Goal: Task Accomplishment & Management: Manage account settings

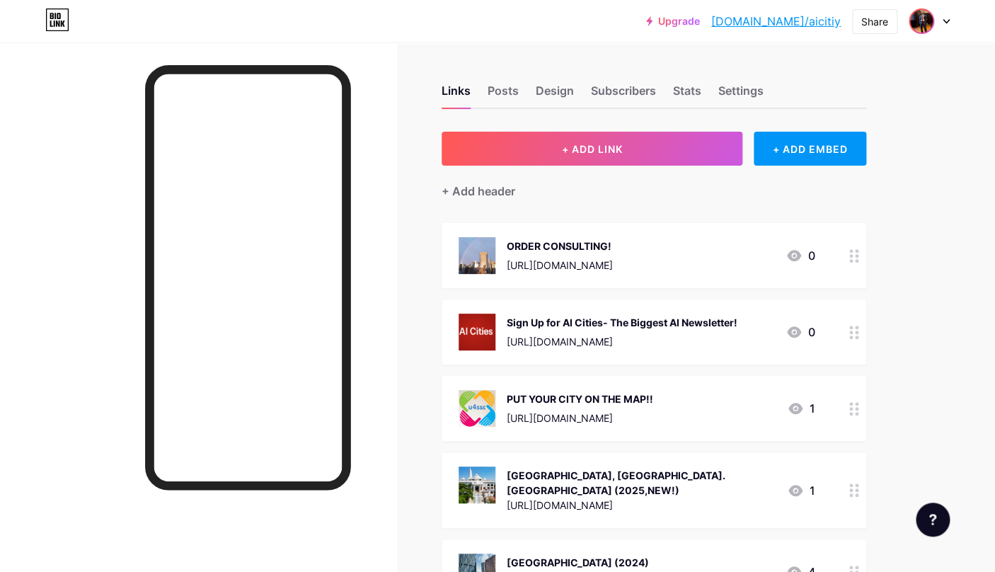
click at [917, 24] on img at bounding box center [921, 21] width 23 height 23
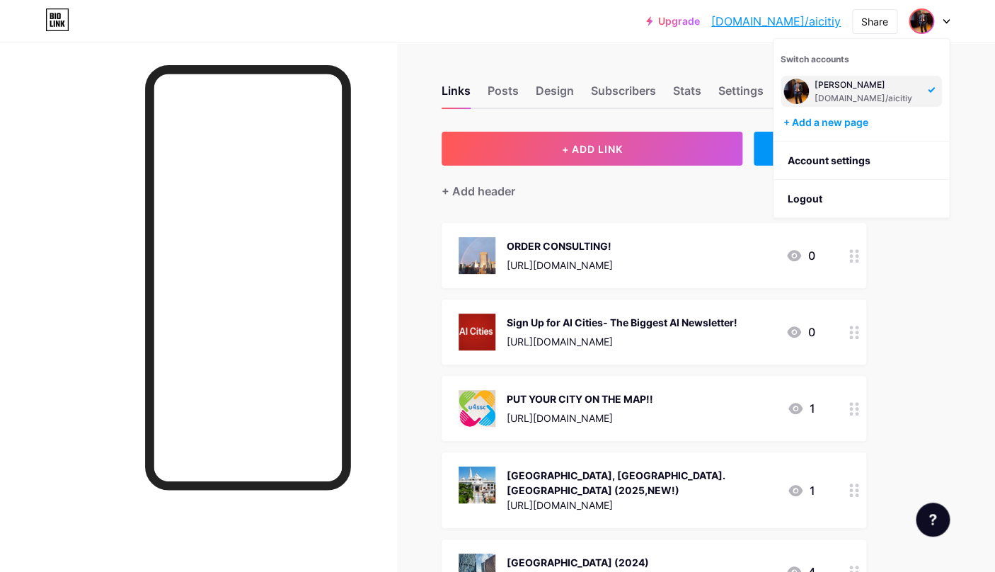
click at [854, 87] on div "[PERSON_NAME]" at bounding box center [866, 84] width 105 height 11
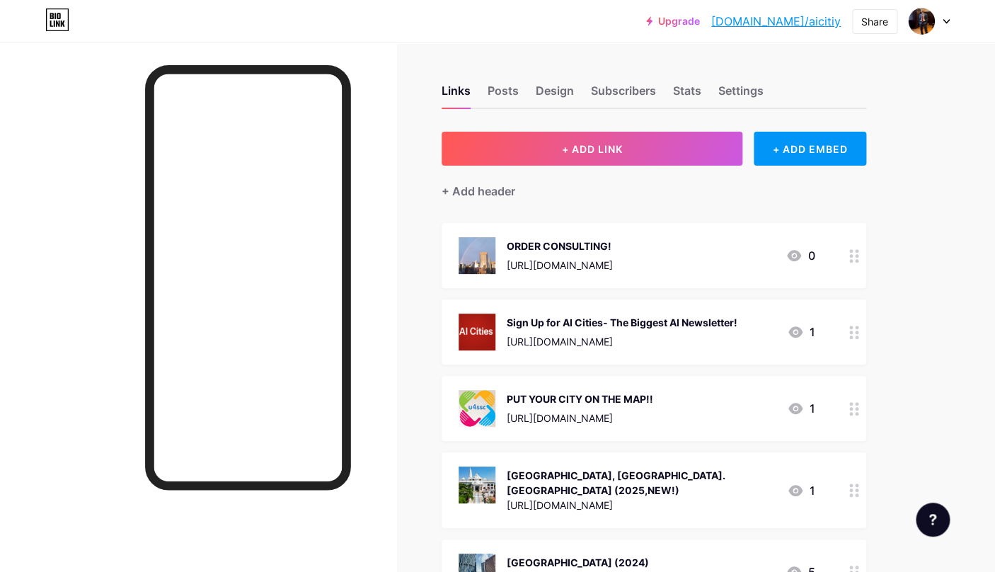
click at [951, 25] on div "Upgrade bio.link/aiciti... bio.link/aicitiy Share Switch accounts Val Wise bio.…" at bounding box center [497, 20] width 995 height 25
click at [948, 23] on icon at bounding box center [945, 21] width 7 height 5
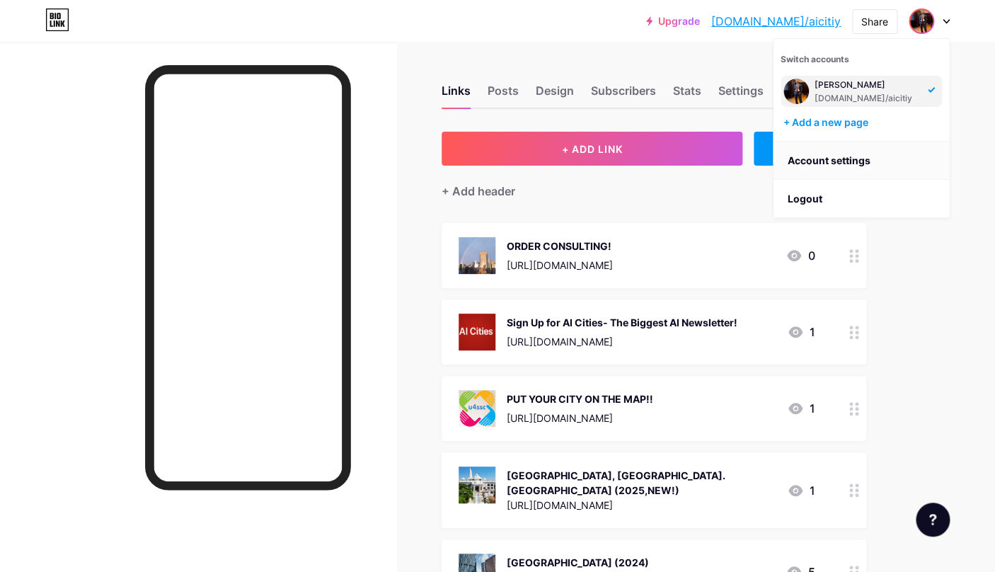
click at [855, 162] on link "Account settings" at bounding box center [860, 160] width 175 height 38
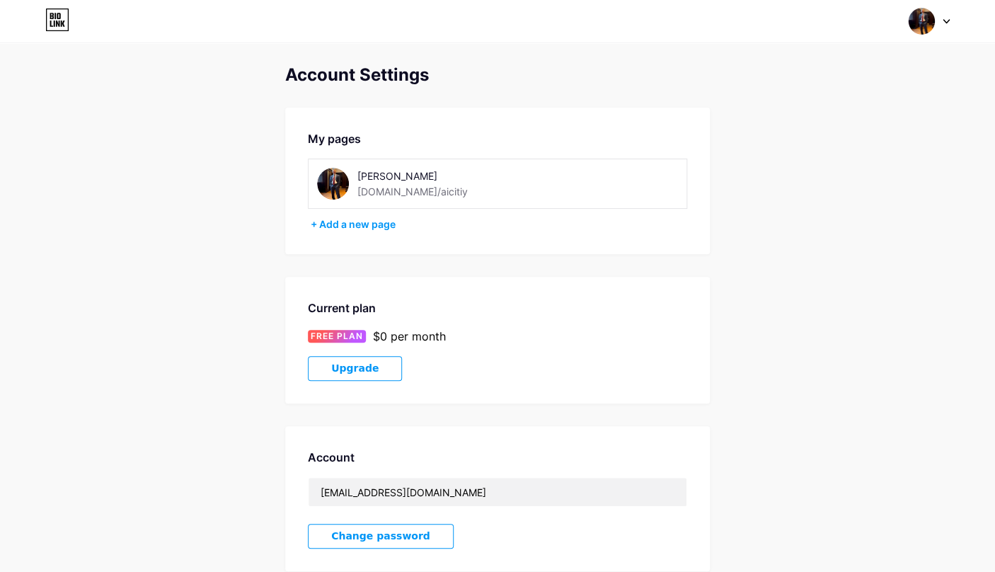
click at [342, 187] on img at bounding box center [333, 184] width 32 height 32
click at [337, 185] on img at bounding box center [333, 184] width 32 height 32
click at [325, 182] on img at bounding box center [333, 184] width 32 height 32
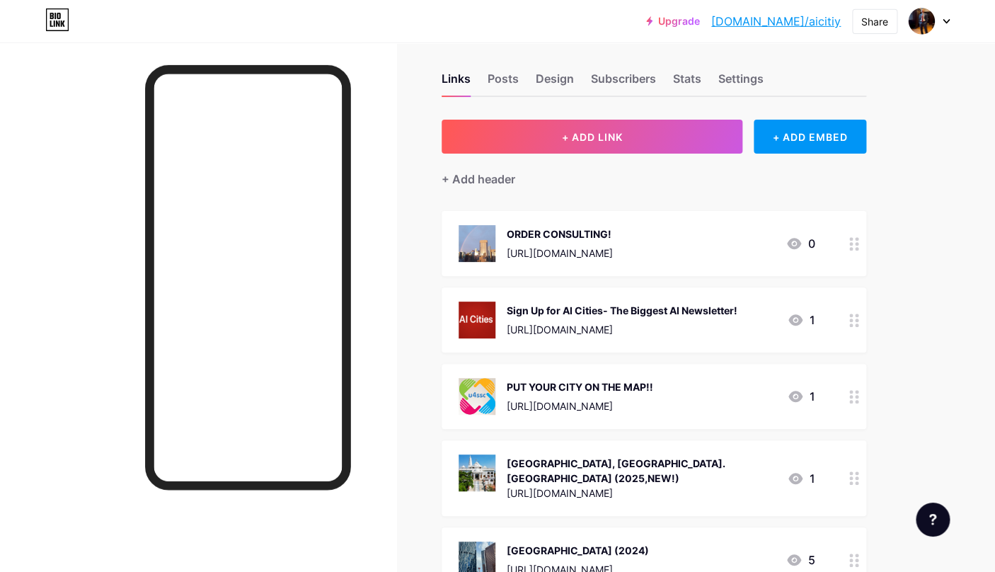
scroll to position [23, 0]
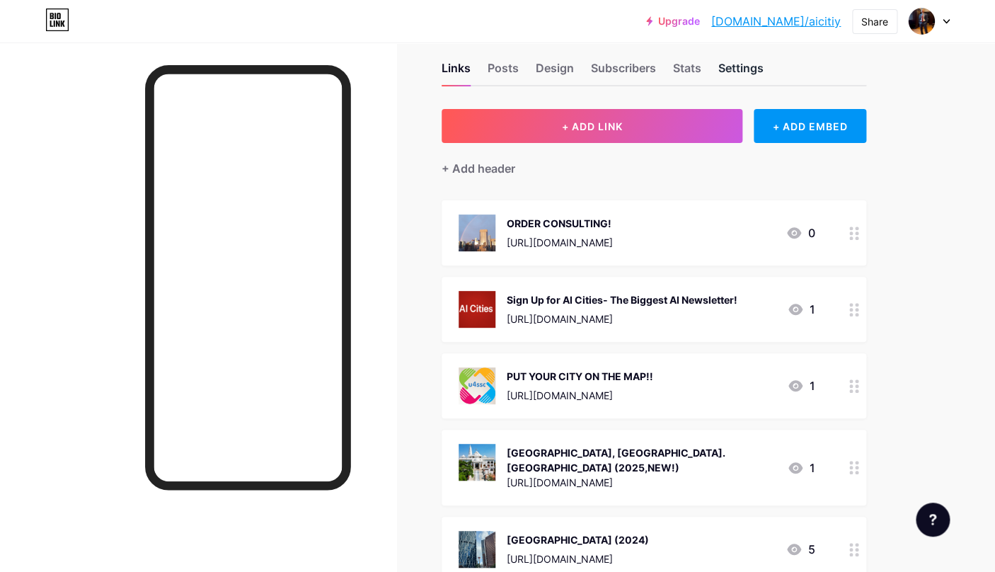
click at [730, 71] on div "Settings" at bounding box center [740, 71] width 45 height 25
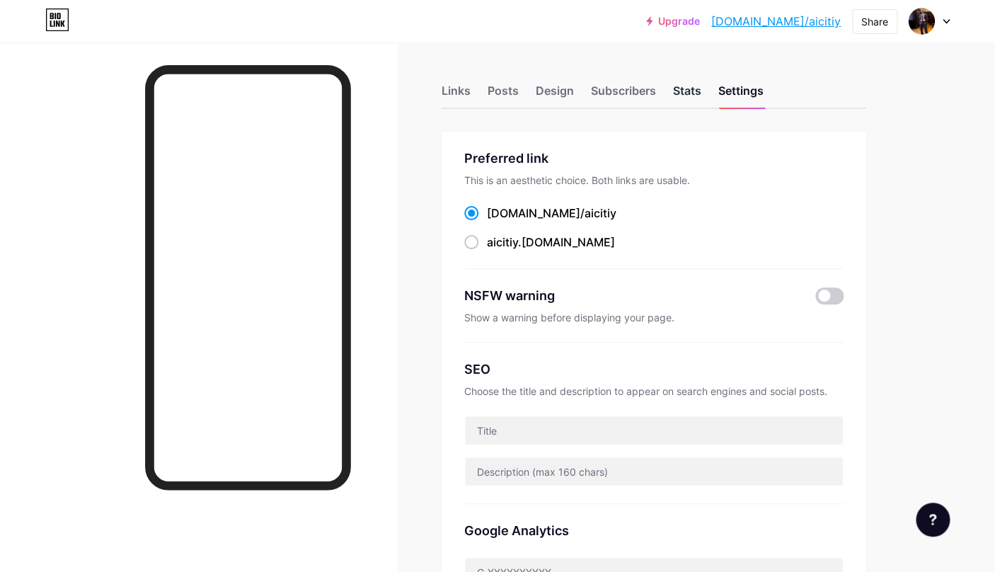
click at [681, 95] on div "Stats" at bounding box center [687, 94] width 28 height 25
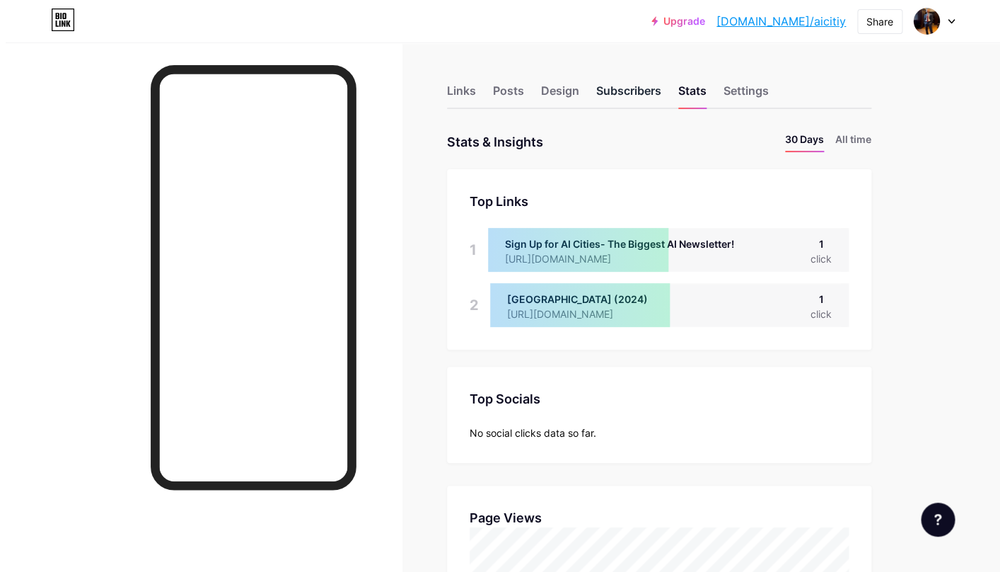
scroll to position [571, 994]
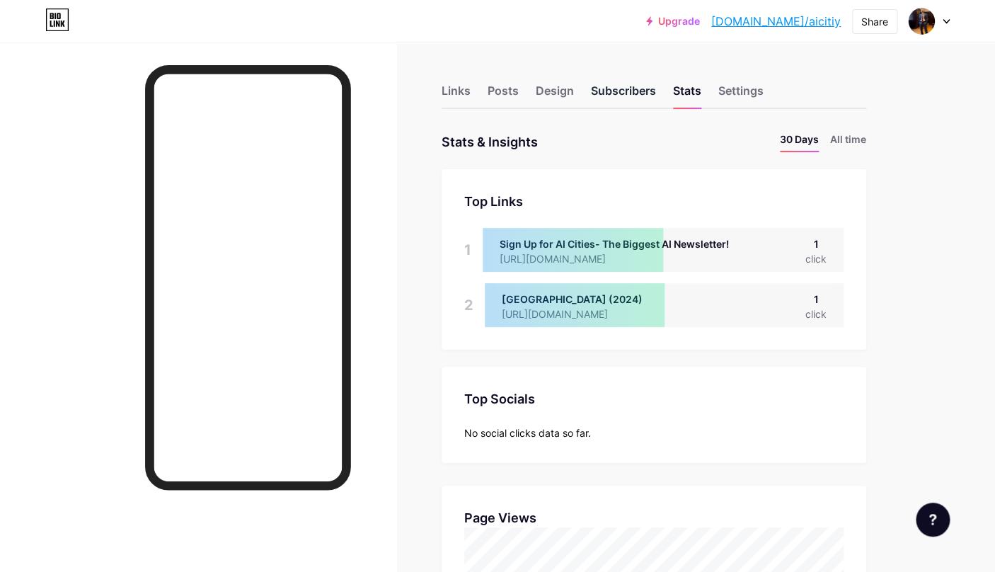
click at [639, 91] on div "Subscribers" at bounding box center [623, 94] width 65 height 25
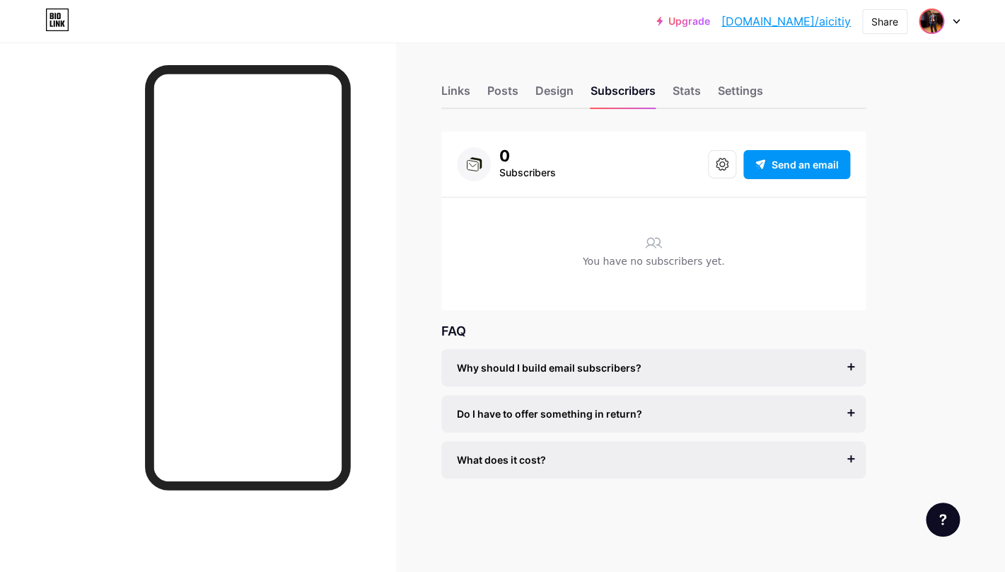
click at [935, 23] on img at bounding box center [931, 21] width 23 height 23
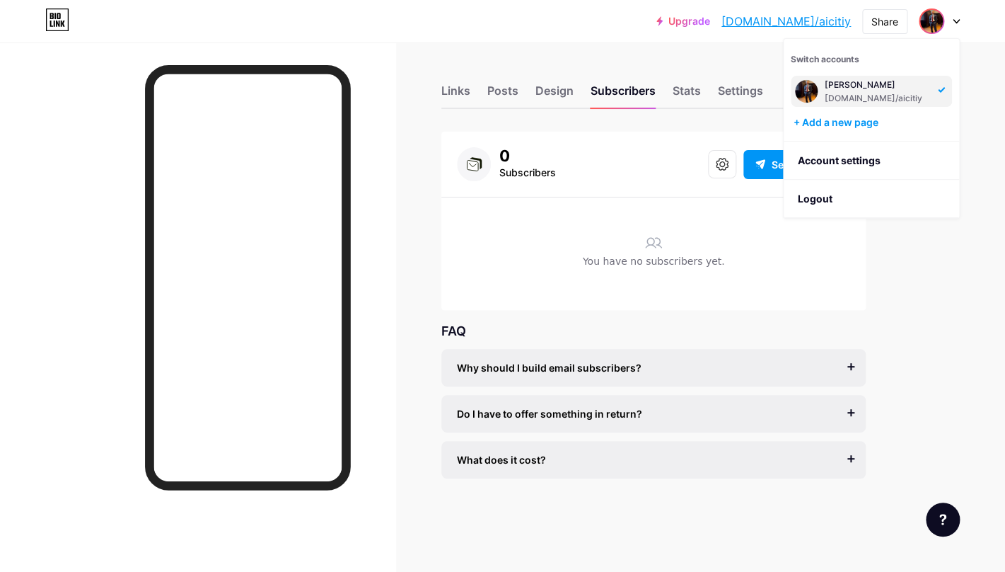
click at [806, 95] on img at bounding box center [806, 91] width 23 height 23
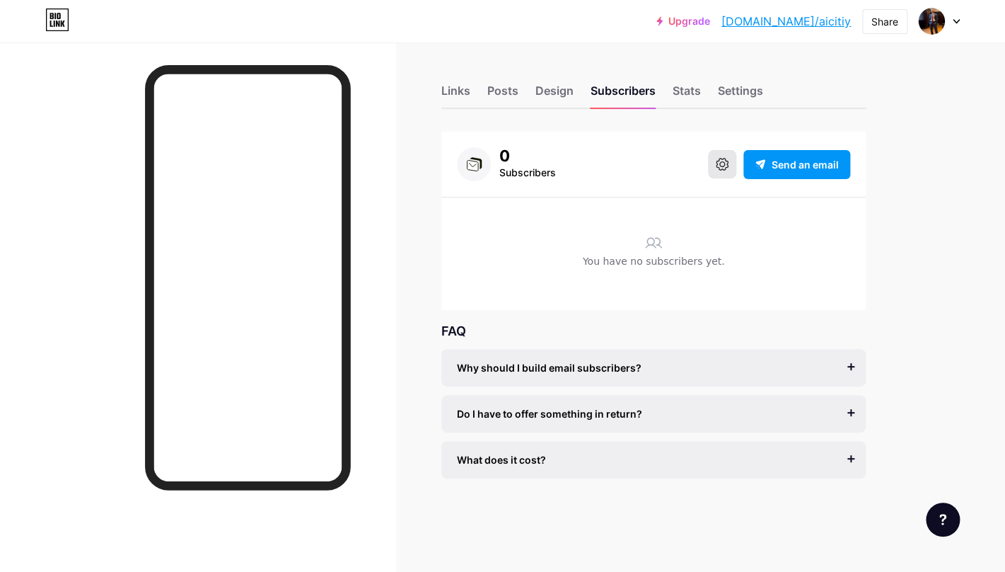
click at [715, 170] on button at bounding box center [722, 164] width 28 height 28
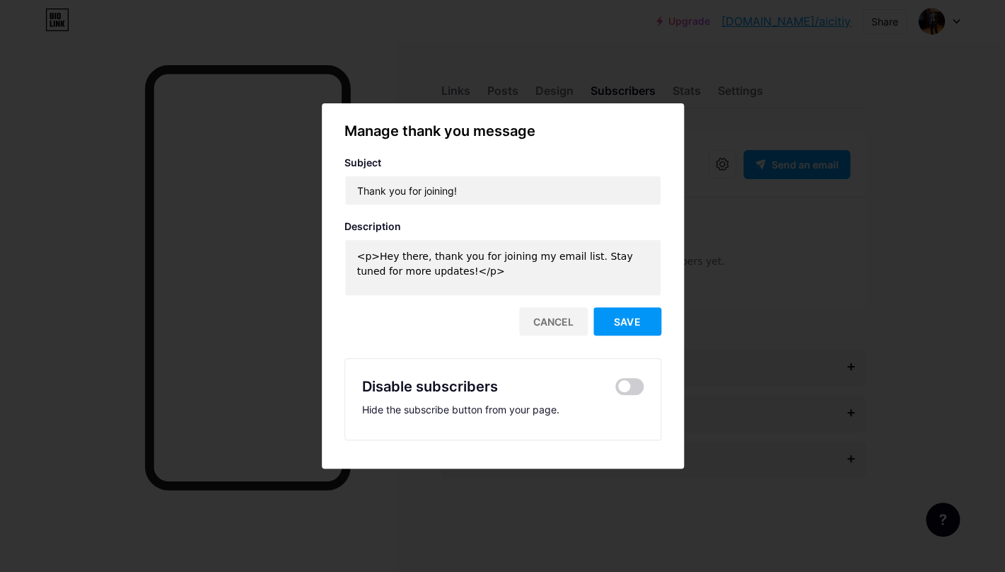
click at [705, 216] on div at bounding box center [502, 286] width 1005 height 572
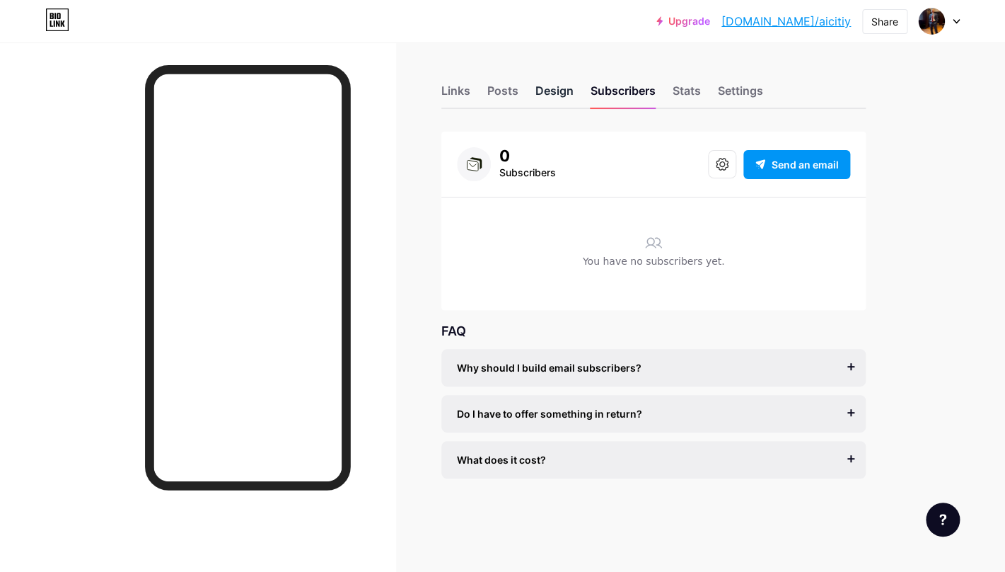
click at [559, 91] on div "Design" at bounding box center [554, 94] width 38 height 25
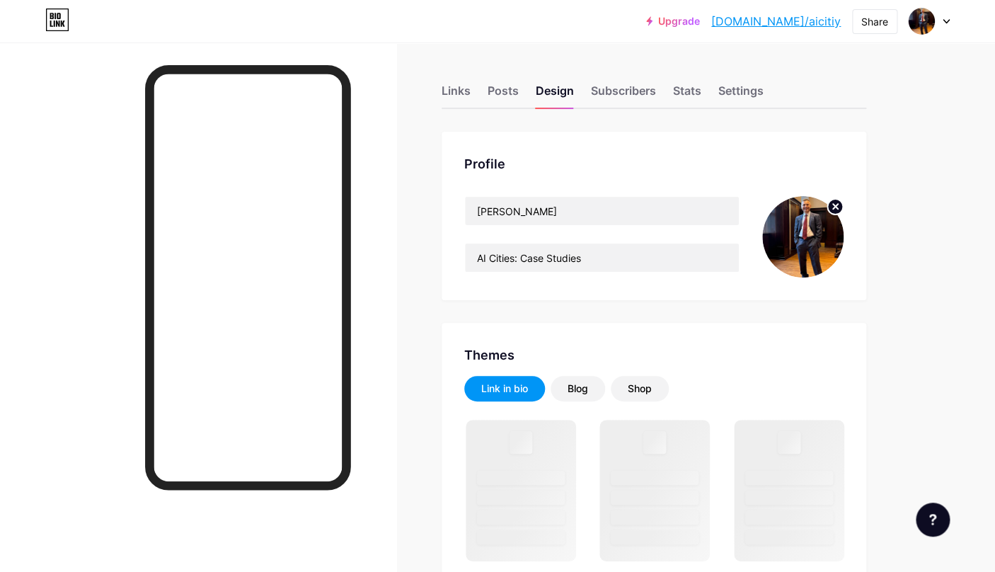
click at [795, 251] on img at bounding box center [802, 236] width 81 height 81
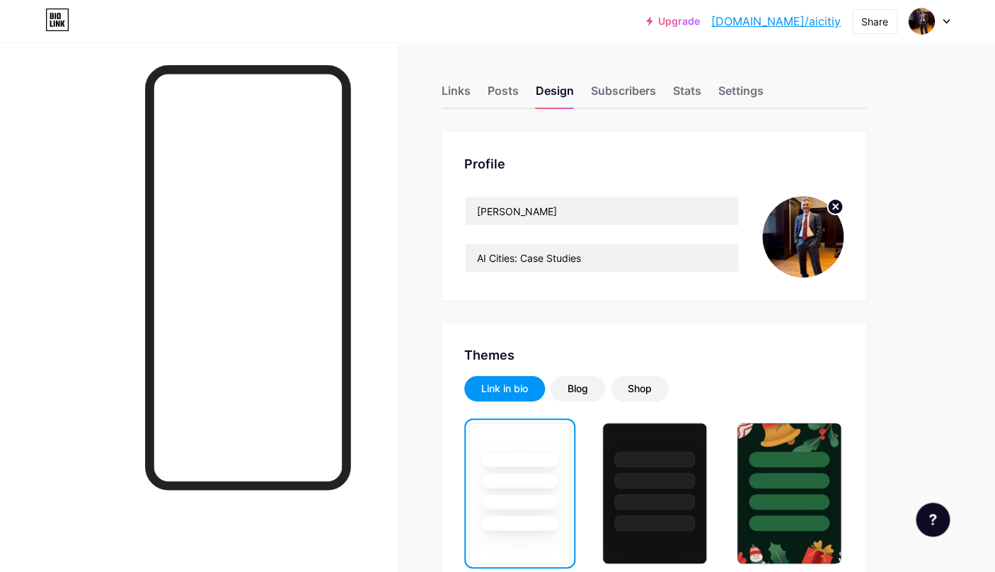
click at [831, 208] on circle at bounding box center [835, 207] width 16 height 16
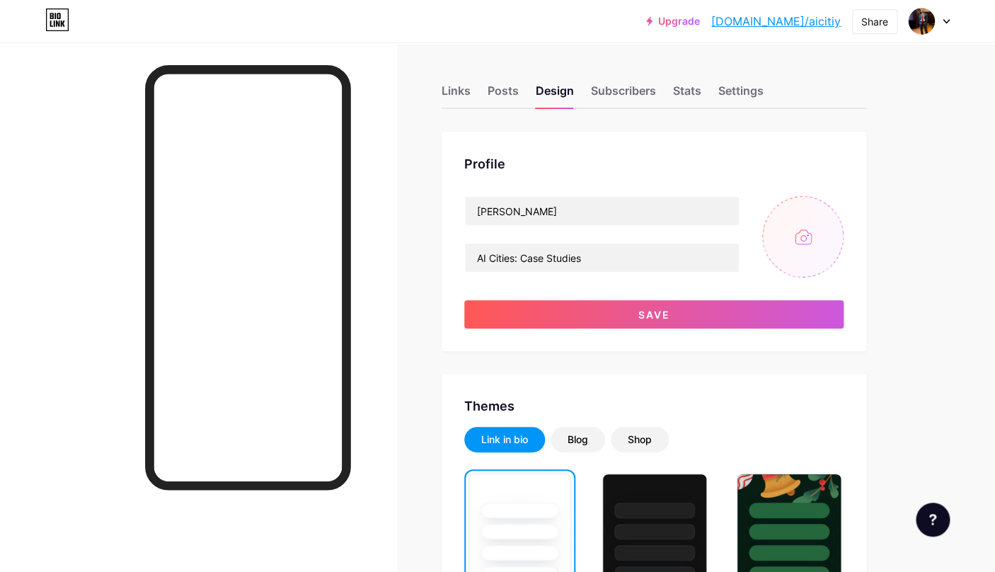
click at [809, 242] on input "file" at bounding box center [802, 236] width 81 height 81
type input "C:\fakepath\1757004763120.jpg"
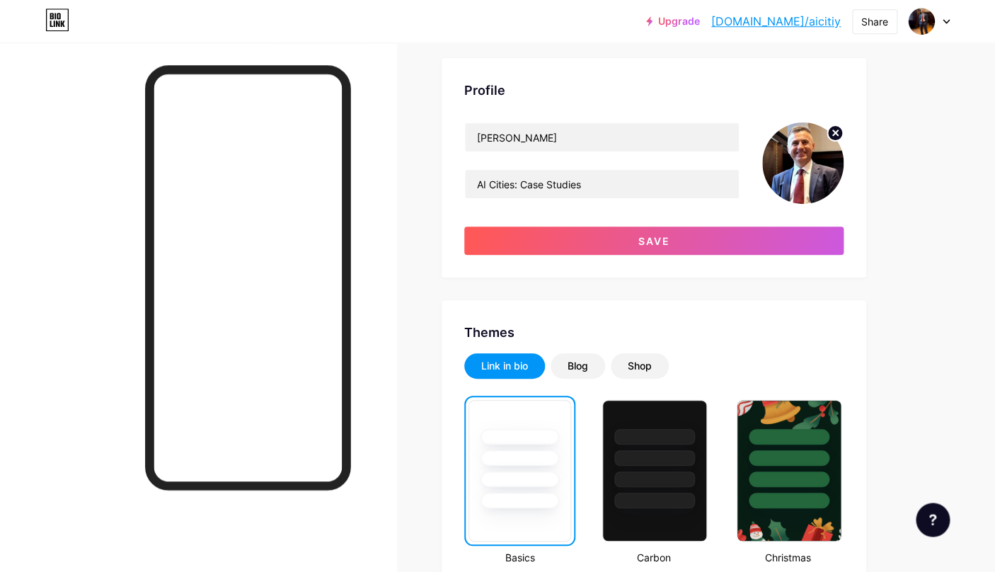
scroll to position [79, 0]
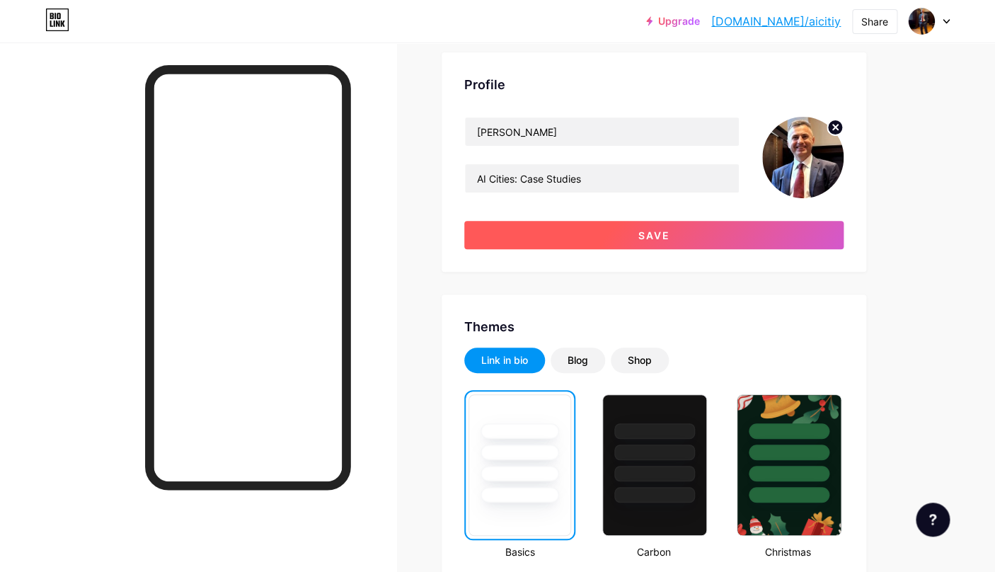
click at [713, 230] on button "Save" at bounding box center [653, 235] width 379 height 28
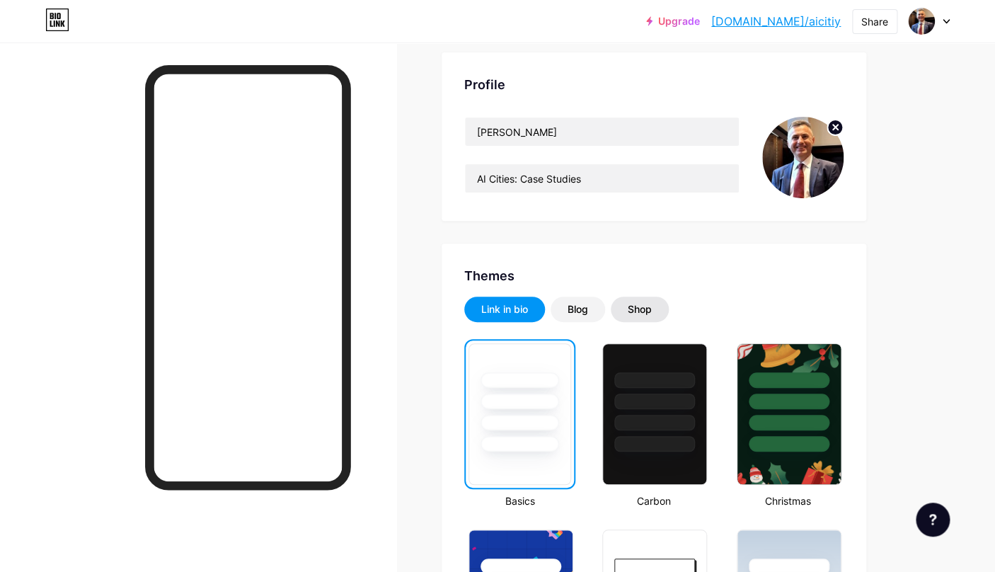
click at [654, 313] on div "Shop" at bounding box center [639, 308] width 58 height 25
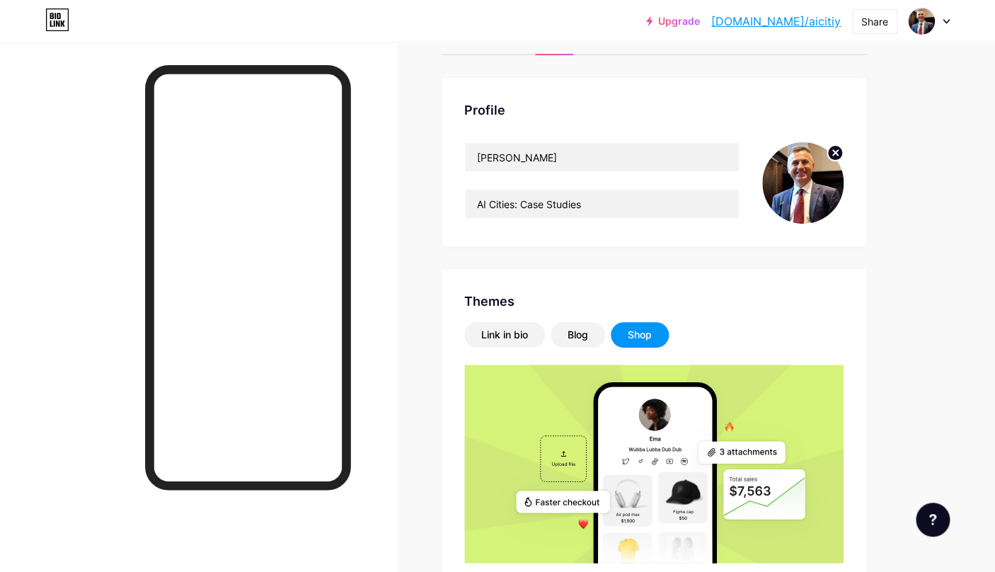
scroll to position [0, 0]
